Goal: Information Seeking & Learning: Compare options

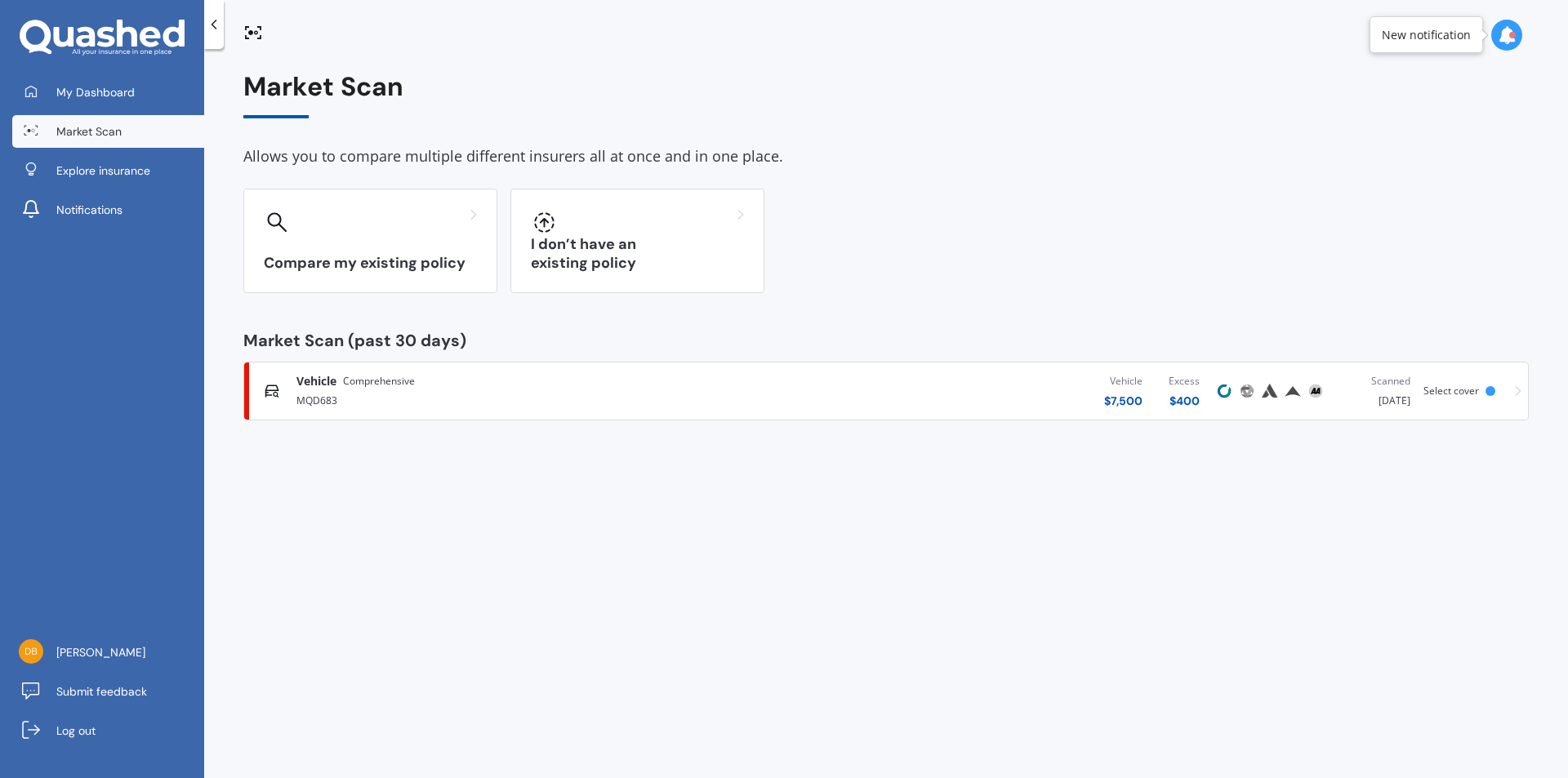
click at [1518, 389] on icon at bounding box center [1518, 391] width 7 height 11
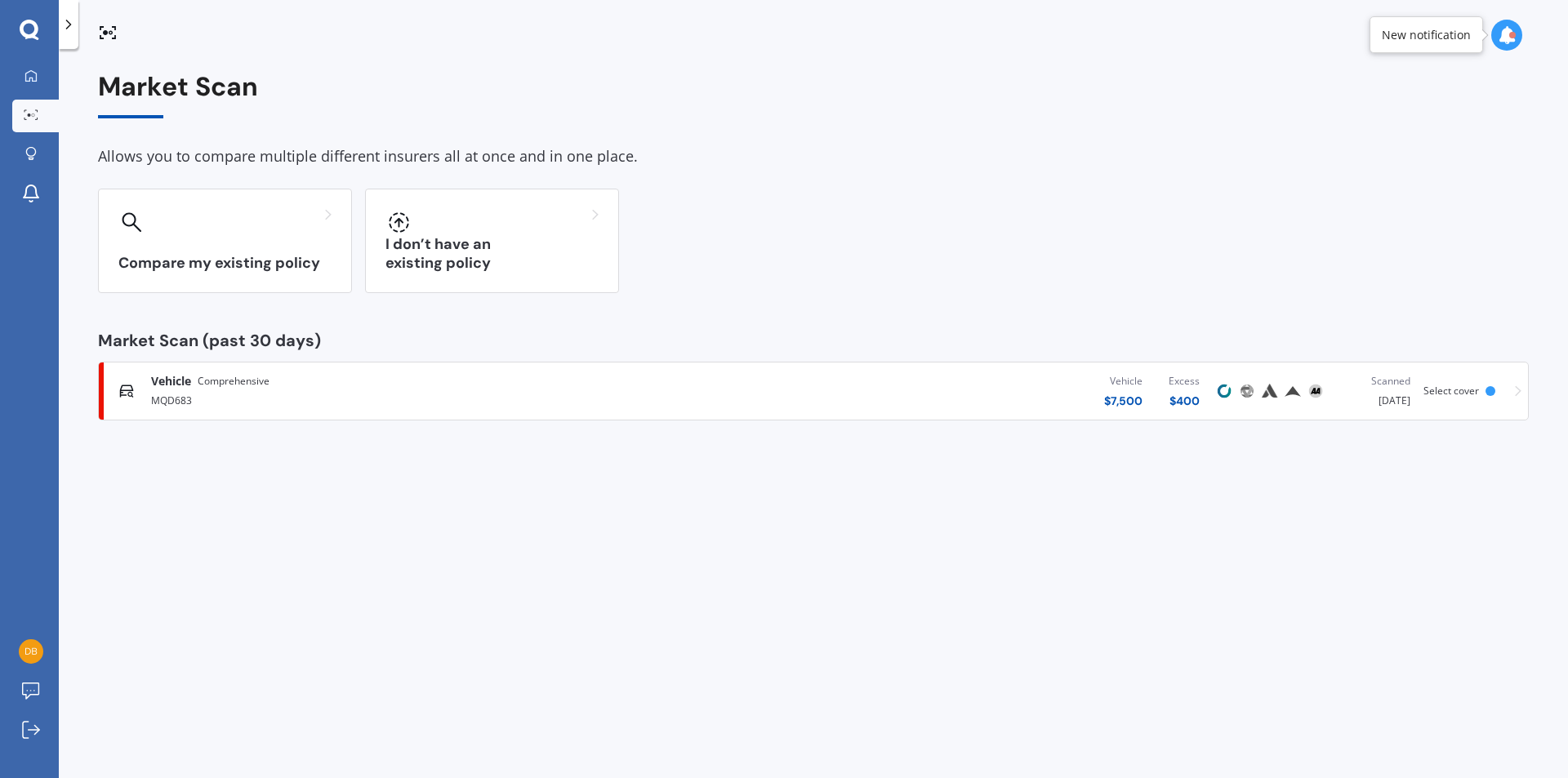
click at [1516, 390] on div "Vehicle Comprehensive MQD683 Vehicle $ 7,500 Excess $ 400 Scanned [DATE] Select…" at bounding box center [813, 391] width 1416 height 49
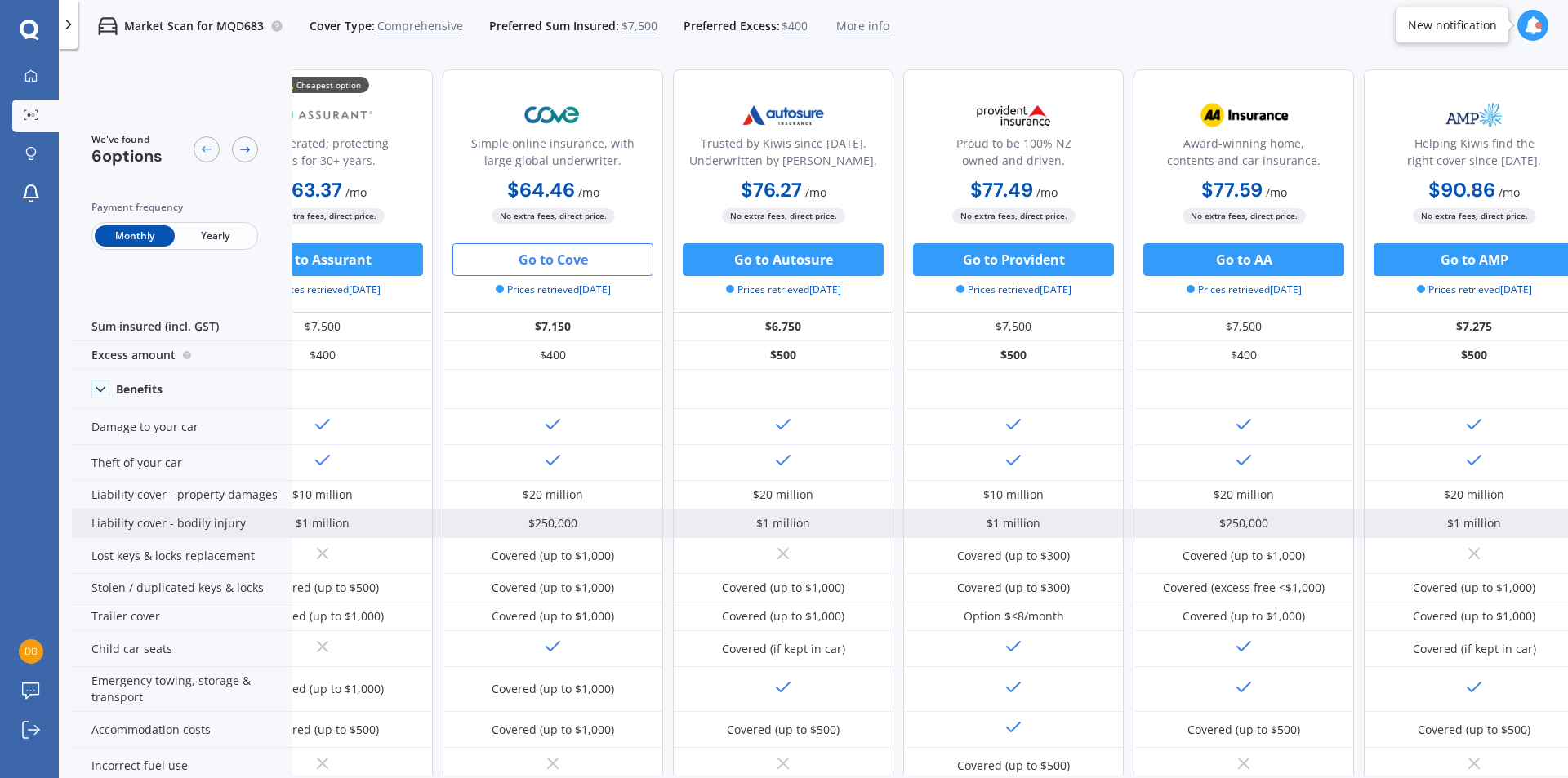
scroll to position [0, 104]
